Goal: Information Seeking & Learning: Understand process/instructions

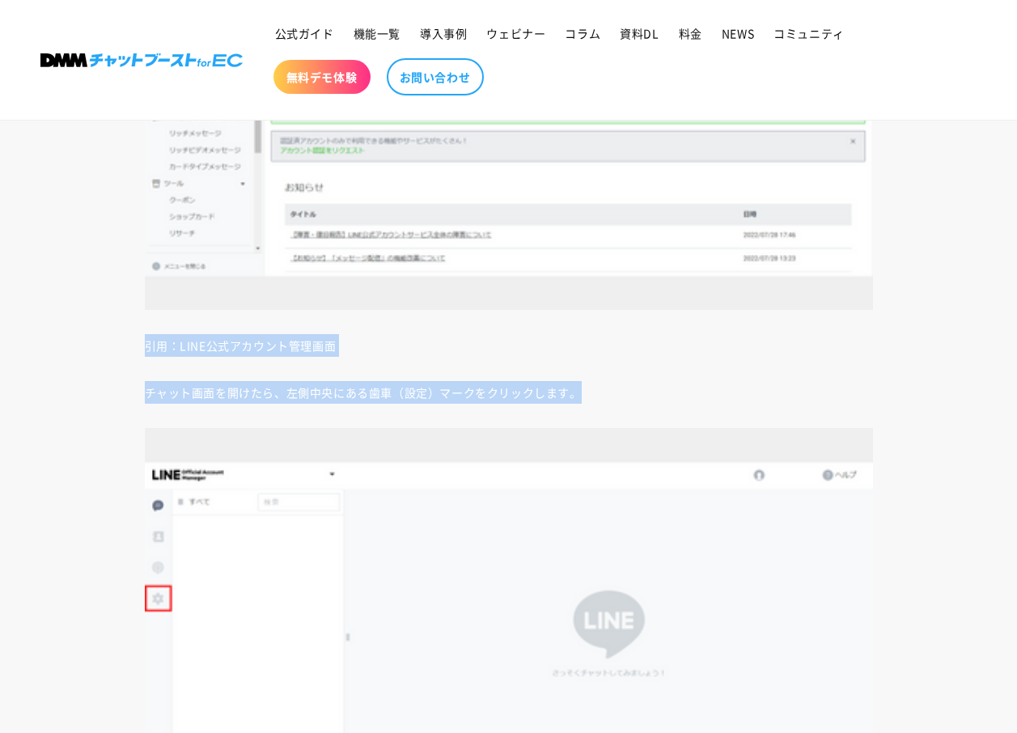
drag, startPoint x: 131, startPoint y: 350, endPoint x: 620, endPoint y: 384, distance: 490.0
click at [620, 384] on p "チャット画面を開けたら、左側中央にある歯車（設定）マークをクリックします。" at bounding box center [509, 392] width 728 height 23
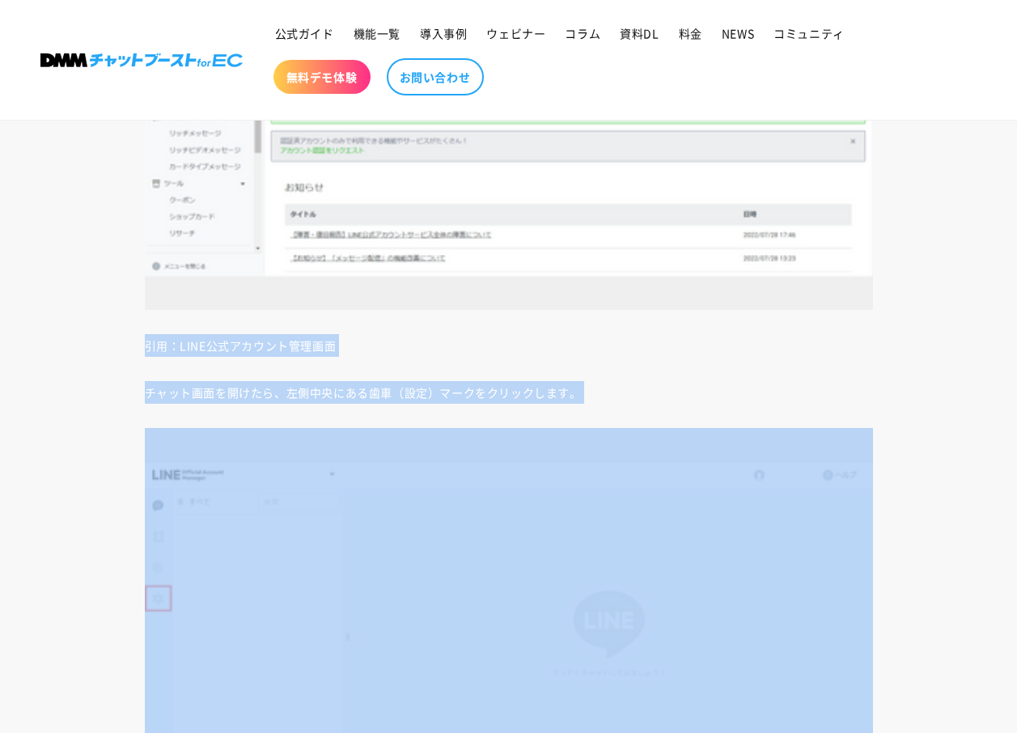
drag, startPoint x: 620, startPoint y: 384, endPoint x: 117, endPoint y: 334, distance: 505.0
drag, startPoint x: 117, startPoint y: 334, endPoint x: 307, endPoint y: 372, distance: 193.1
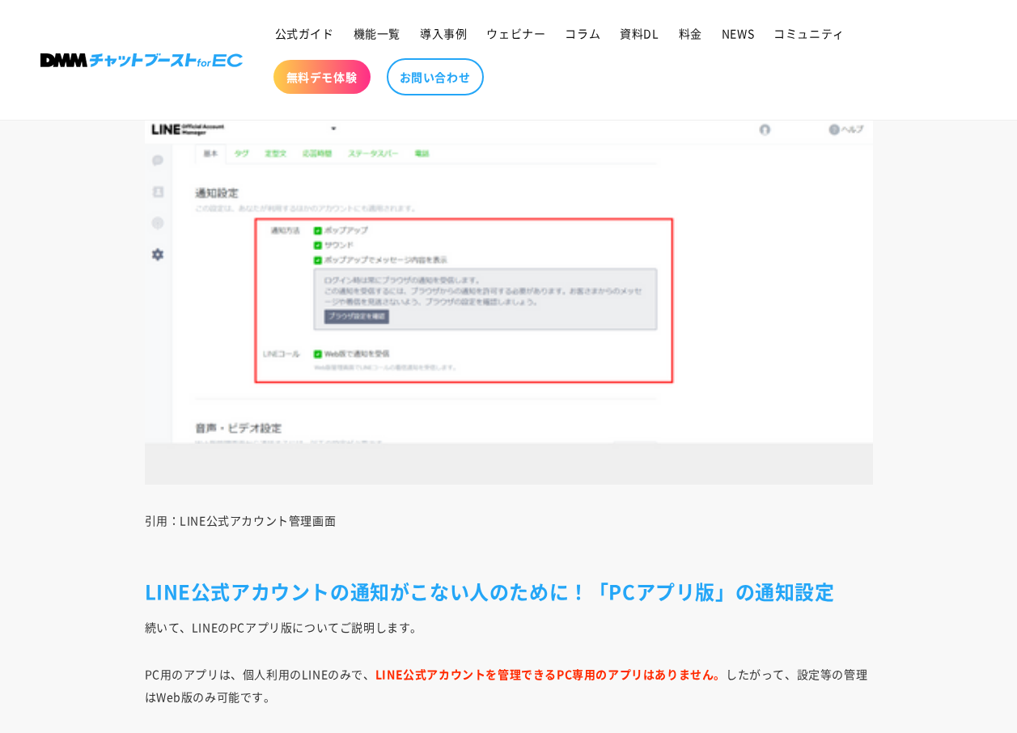
scroll to position [9401, 0]
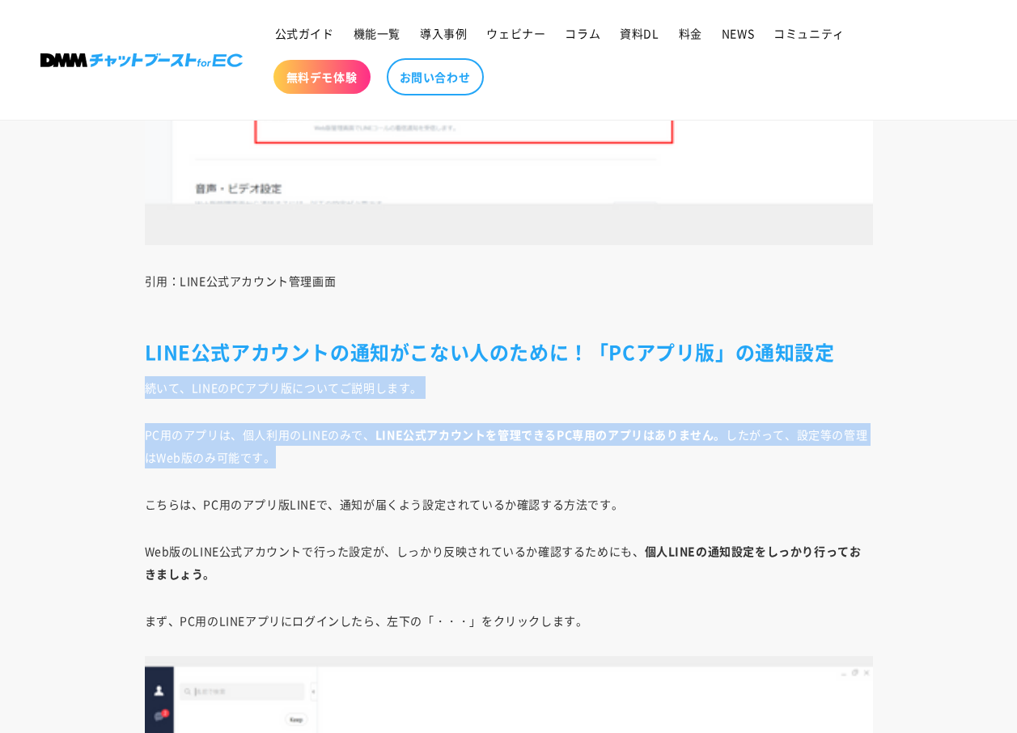
drag, startPoint x: 135, startPoint y: 386, endPoint x: 335, endPoint y: 456, distance: 211.9
click at [335, 456] on p "PC用のアプリは、個人利用のLINEのみで、 LINE公式アカウントを管理できるPC専用のアプリはありません。 したがって、設定等の管理はWeb版のみ可能です。" at bounding box center [509, 445] width 728 height 45
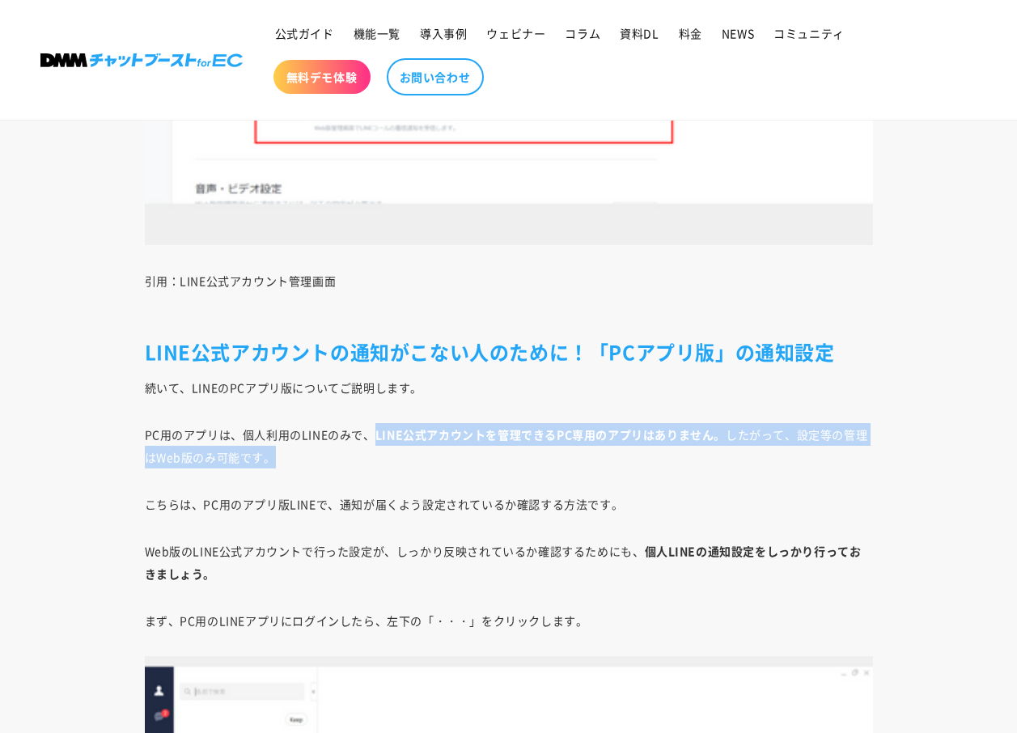
drag, startPoint x: 376, startPoint y: 439, endPoint x: 880, endPoint y: 464, distance: 504.7
click at [681, 463] on p "PC用のアプリは、個人利用のLINEのみで、 LINE公式アカウントを管理できるPC専用のアプリはありません。 したがって、設定等の管理はWeb版のみ可能です。" at bounding box center [509, 445] width 728 height 45
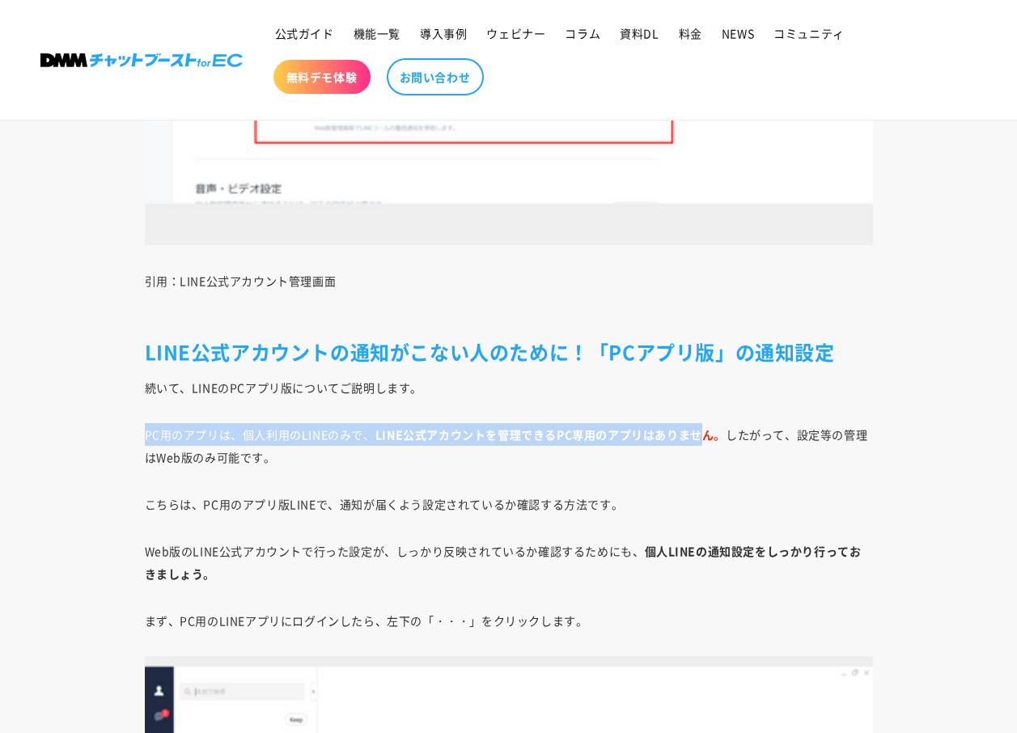
drag, startPoint x: 735, startPoint y: 413, endPoint x: 769, endPoint y: 381, distance: 46.4
drag, startPoint x: 769, startPoint y: 381, endPoint x: 740, endPoint y: 393, distance: 30.8
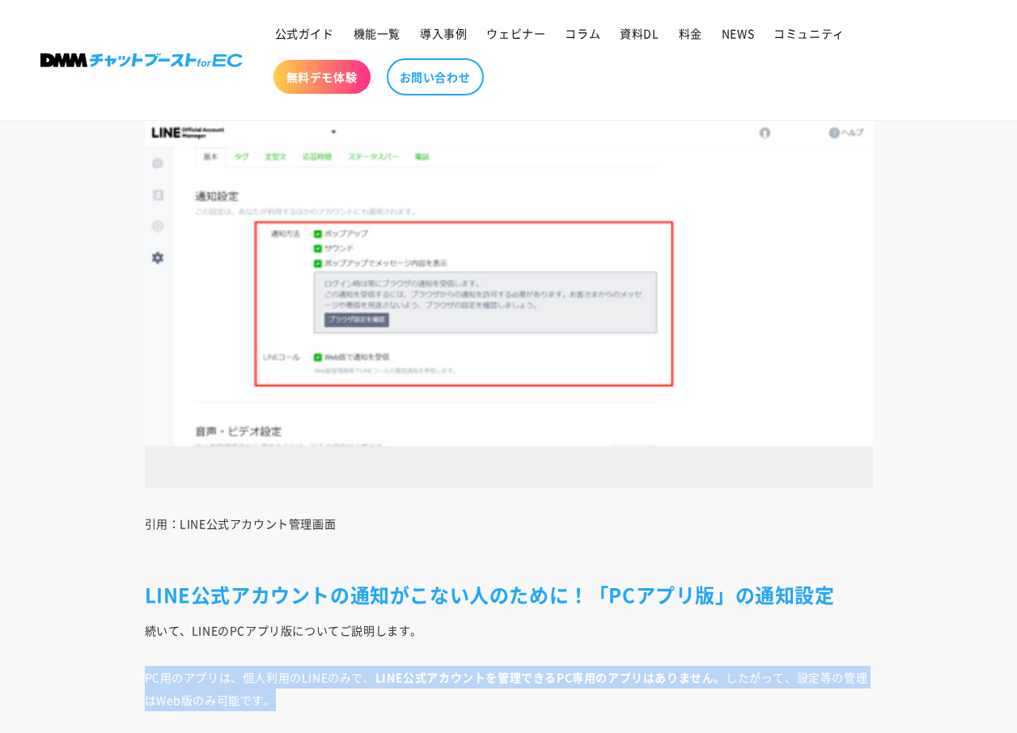
scroll to position [8835, 0]
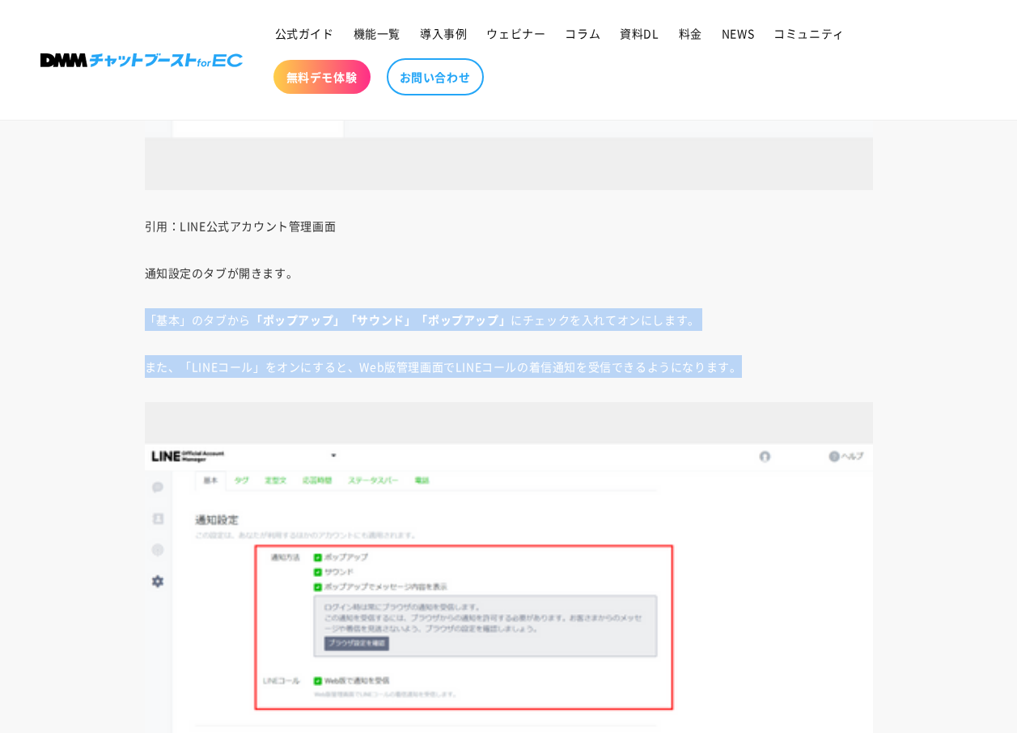
drag, startPoint x: 145, startPoint y: 306, endPoint x: 789, endPoint y: 341, distance: 645.1
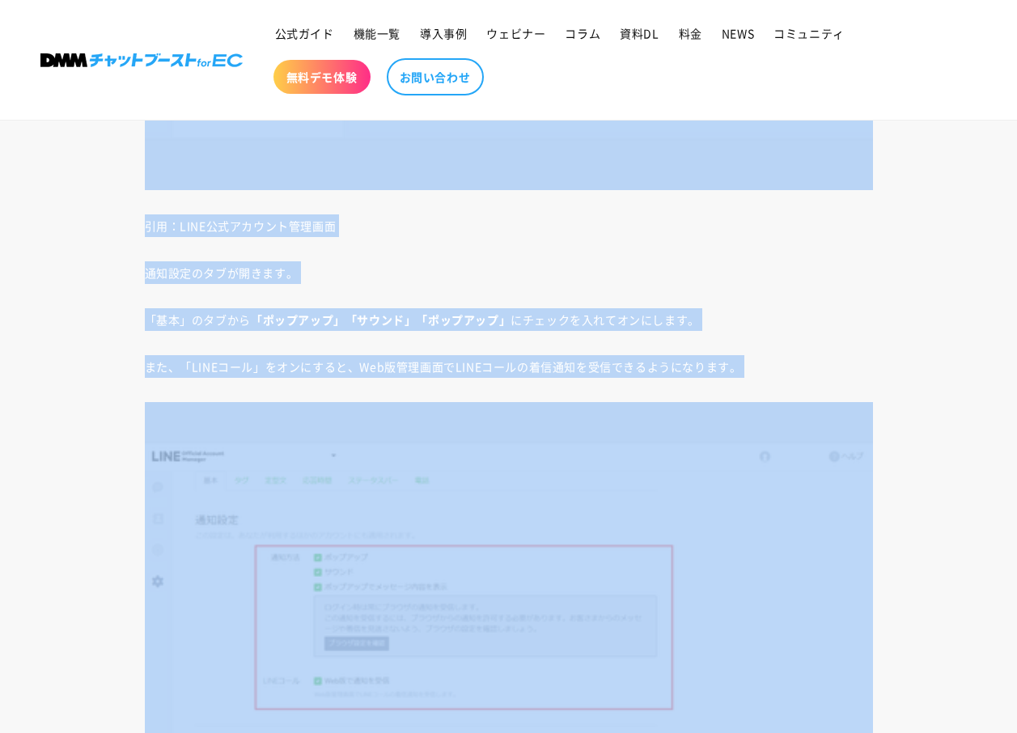
drag, startPoint x: 789, startPoint y: 341, endPoint x: 762, endPoint y: 180, distance: 164.0
drag, startPoint x: 762, startPoint y: 180, endPoint x: 744, endPoint y: 228, distance: 52.0
click at [744, 228] on p "引用：LINE公式アカウント管理画面" at bounding box center [509, 225] width 728 height 23
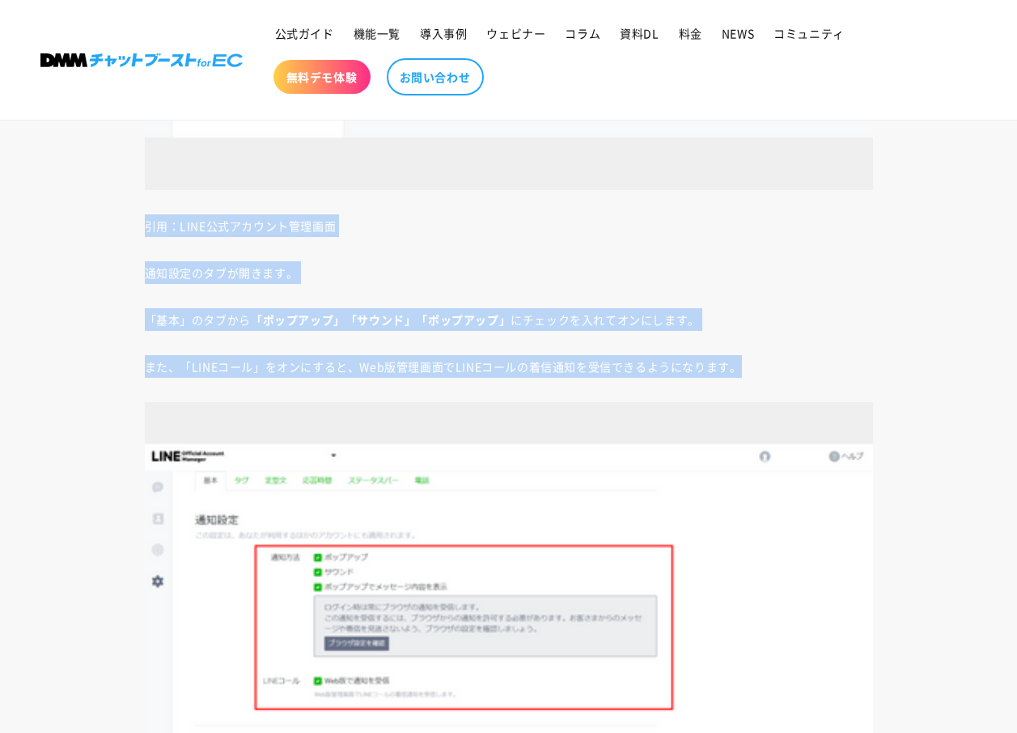
drag, startPoint x: 755, startPoint y: 347, endPoint x: 122, endPoint y: 227, distance: 644.2
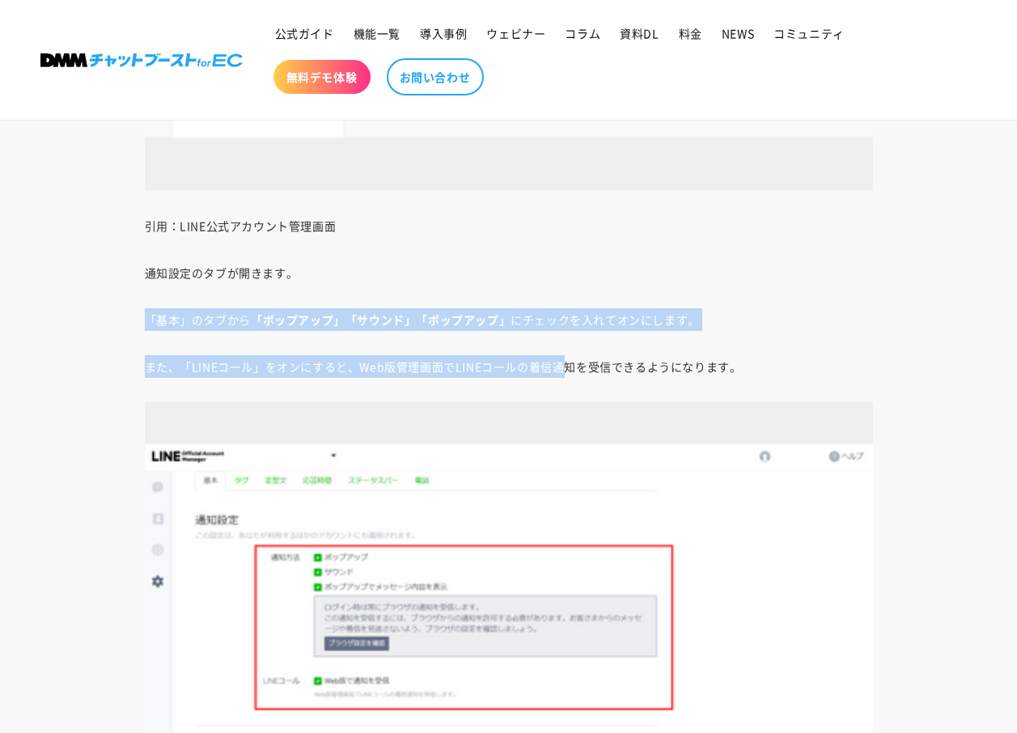
drag, startPoint x: 559, startPoint y: 321, endPoint x: 543, endPoint y: 243, distance: 80.1
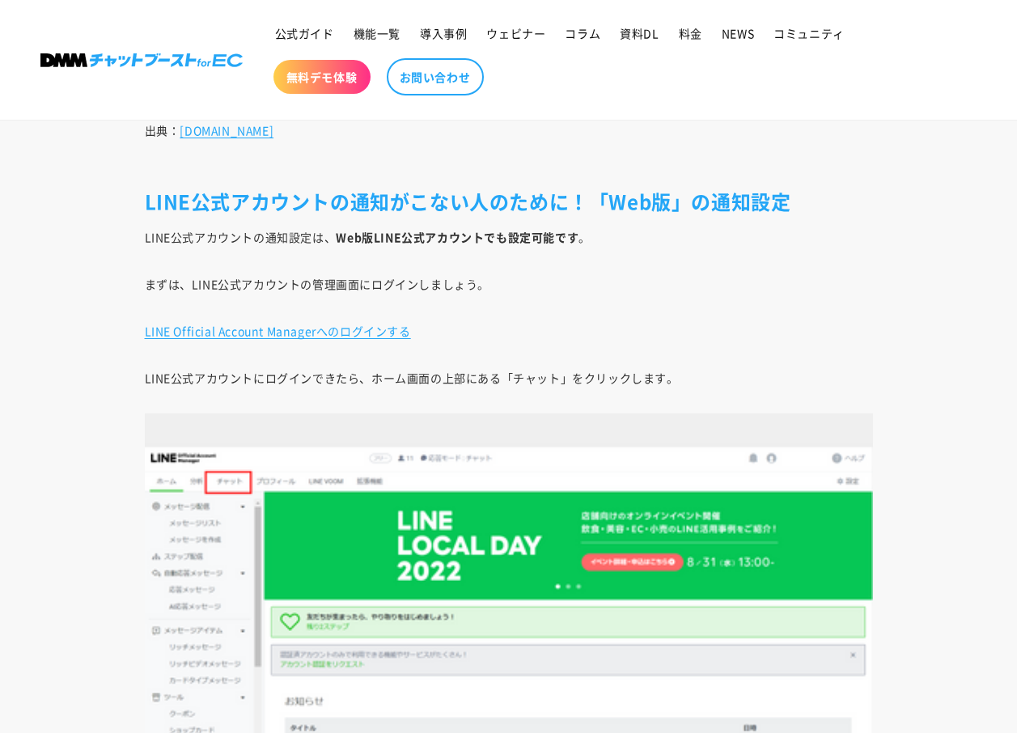
scroll to position [7540, 0]
